Goal: Transaction & Acquisition: Download file/media

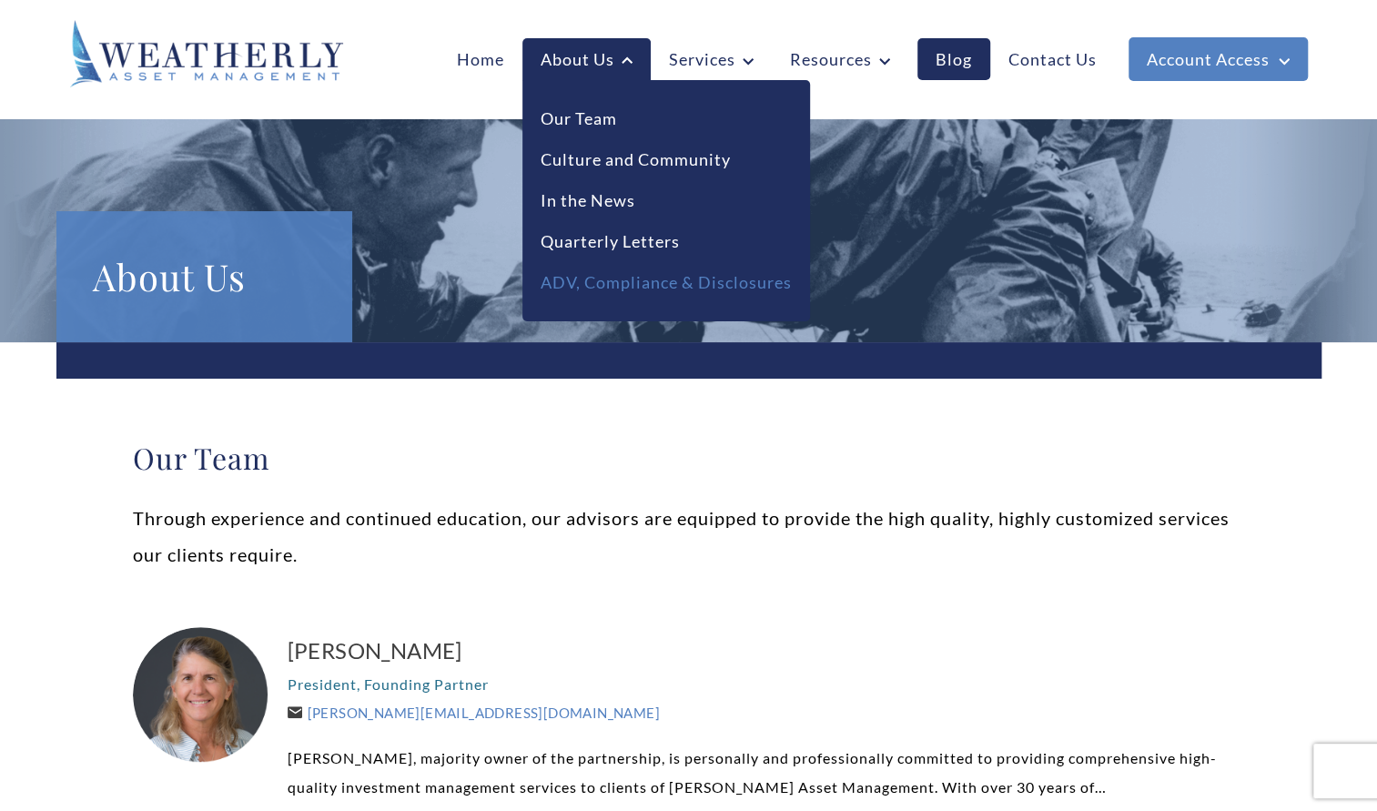
click at [623, 290] on link "ADV, Compliance & Disclosures" at bounding box center [666, 282] width 251 height 25
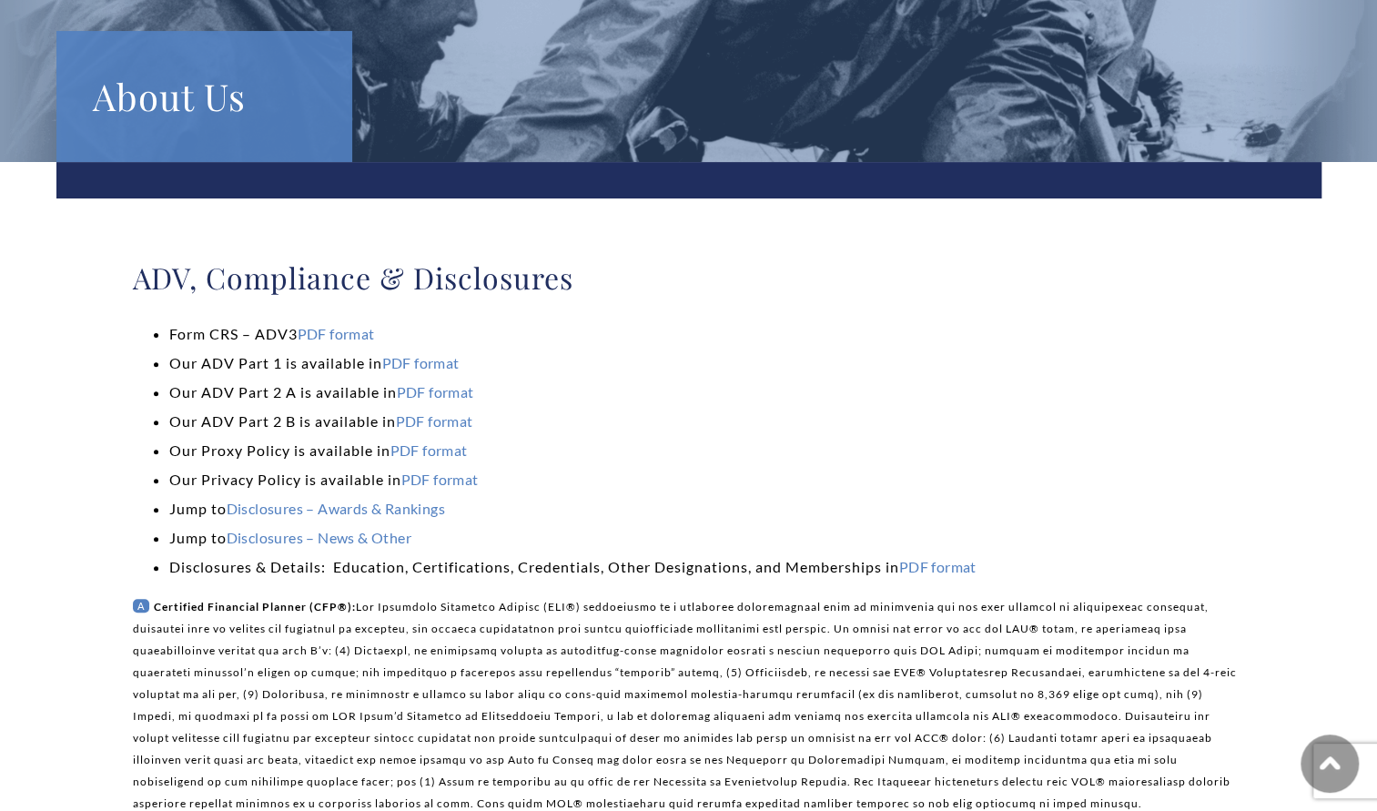
scroll to position [184, 0]
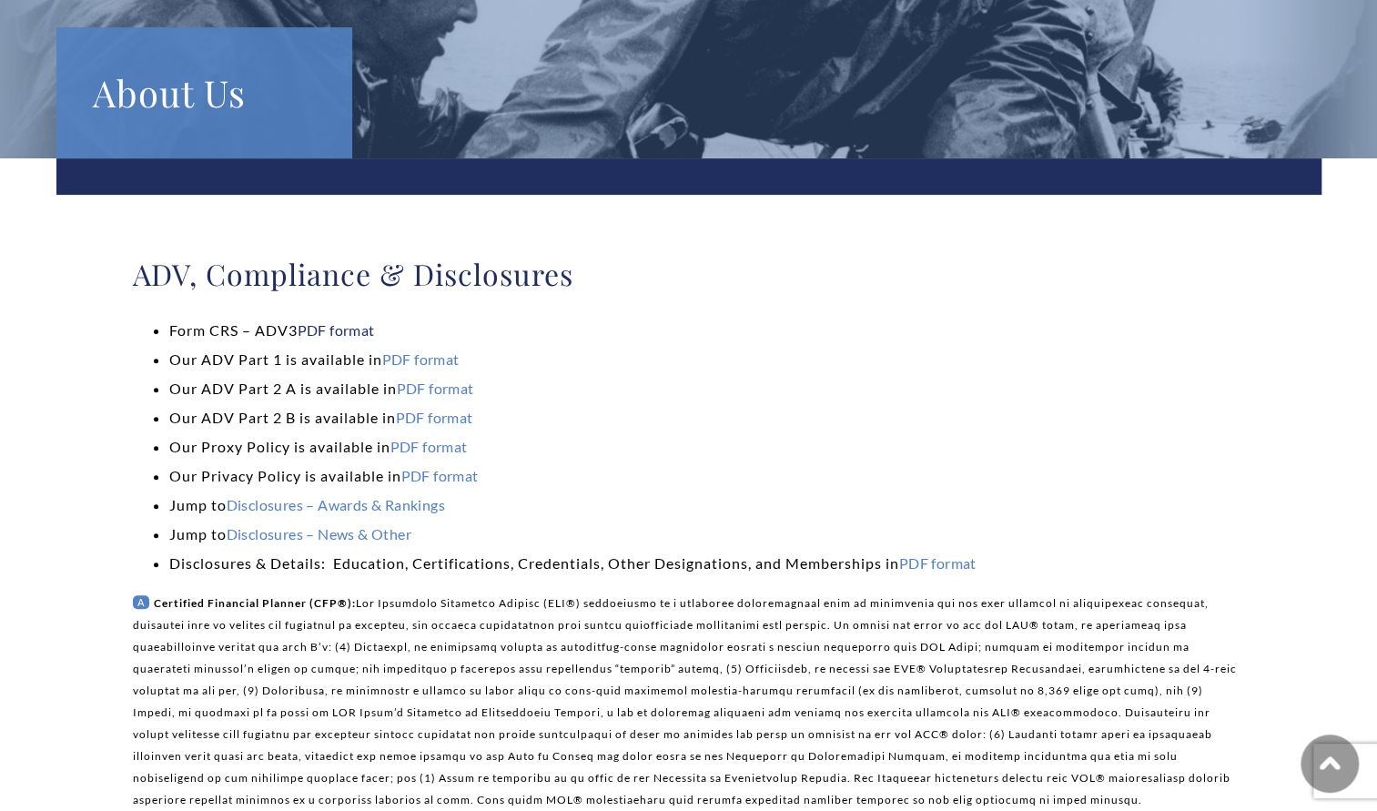
click at [332, 339] on link "PDF format" at bounding box center [336, 329] width 77 height 17
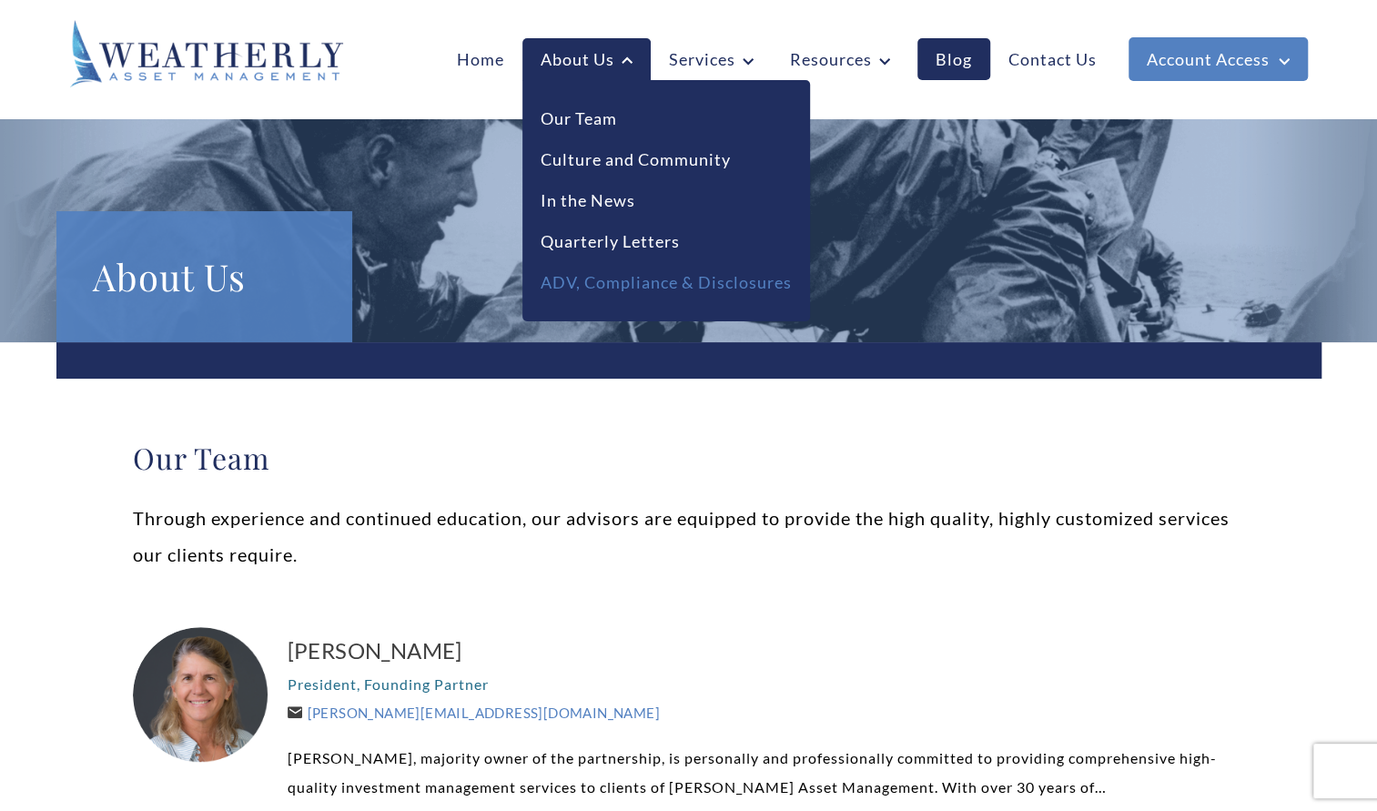
click at [584, 278] on link "ADV, Compliance & Disclosures" at bounding box center [666, 282] width 251 height 25
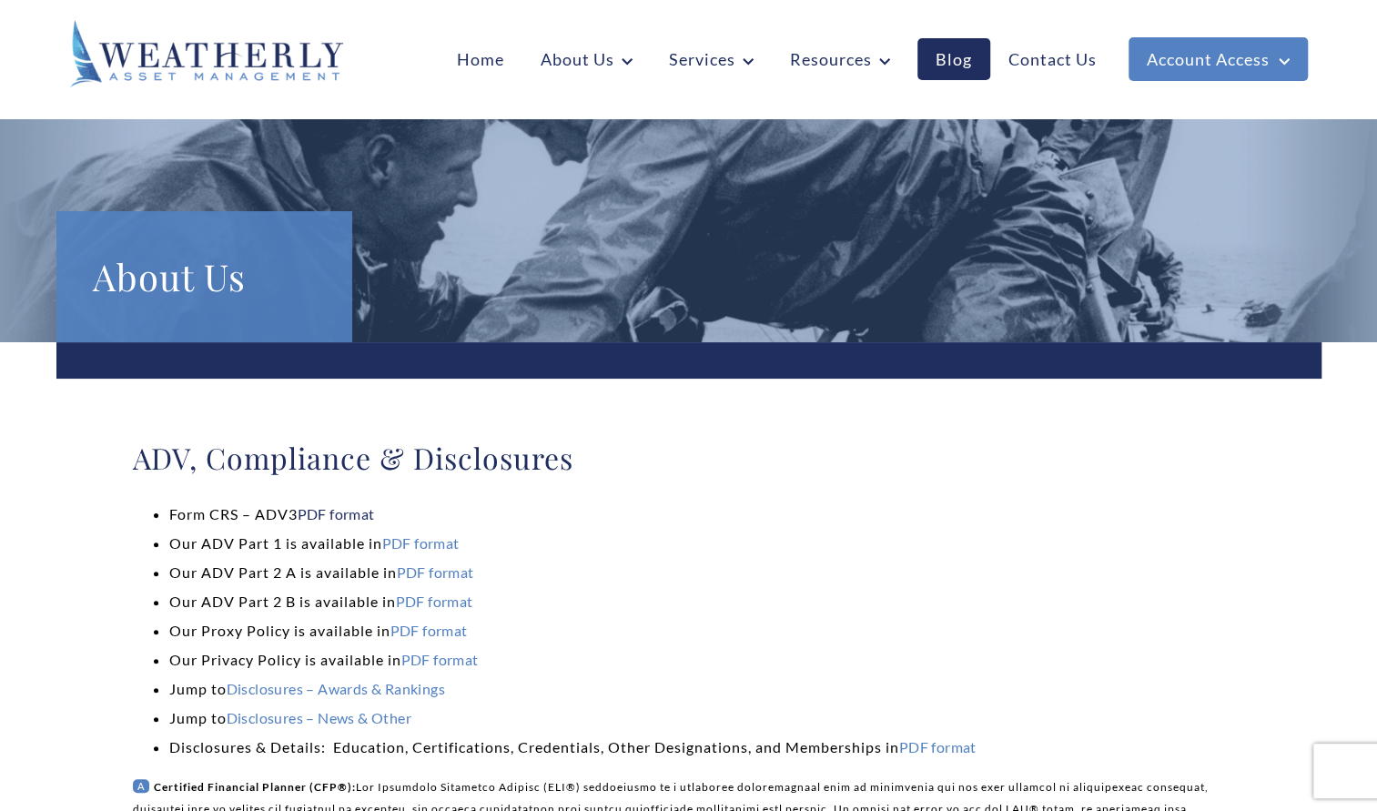
click at [343, 510] on link "PDF format" at bounding box center [336, 513] width 77 height 17
